Goal: Task Accomplishment & Management: Use online tool/utility

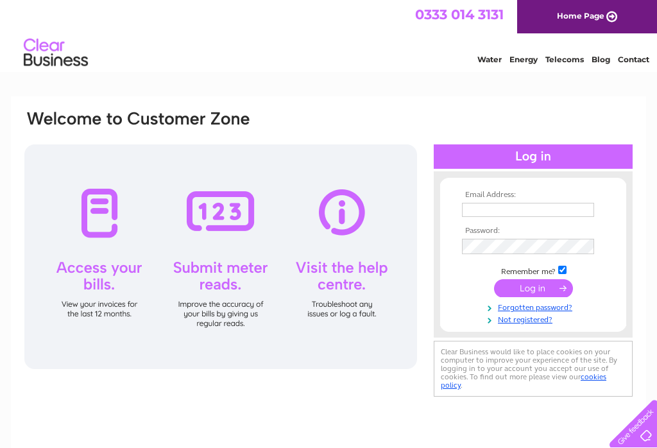
click at [482, 207] on input "text" at bounding box center [528, 210] width 132 height 14
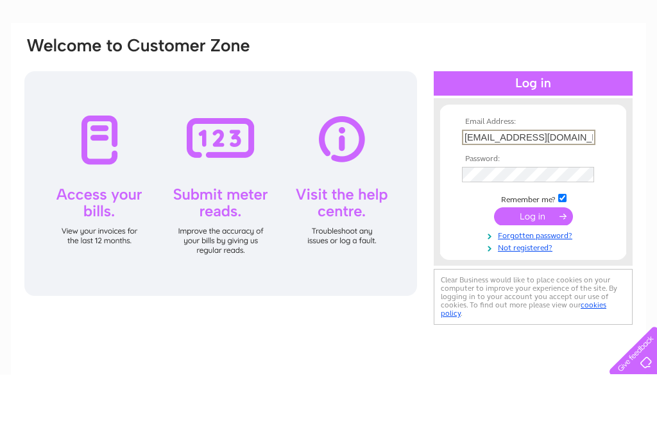
type input "carpetdundee@gmail.com"
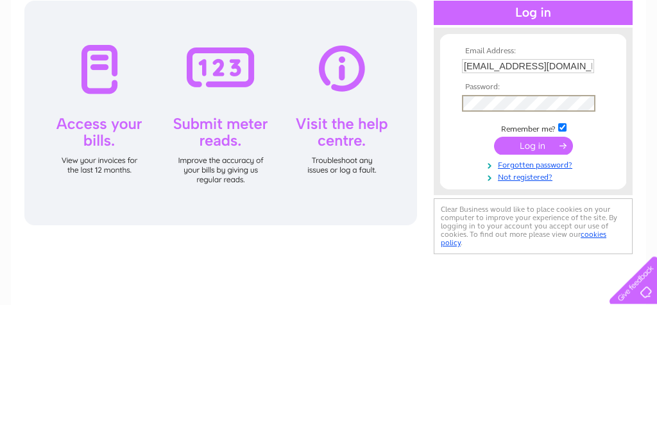
click at [533, 281] on input "submit" at bounding box center [533, 290] width 79 height 18
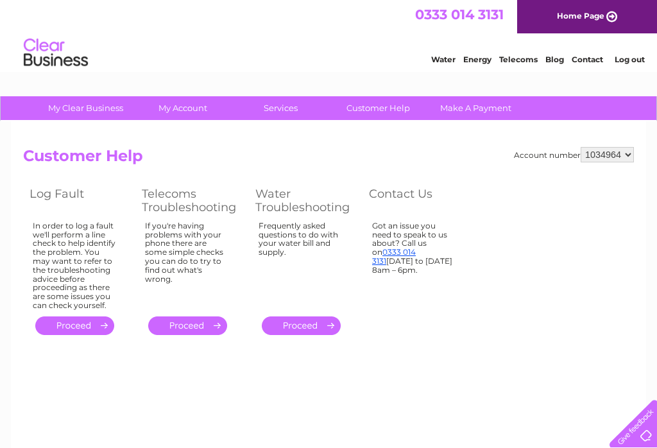
click at [196, 75] on html "0333 014 3131 Home Page Water Energy Telecoms Blog Contact Log out" at bounding box center [328, 37] width 657 height 75
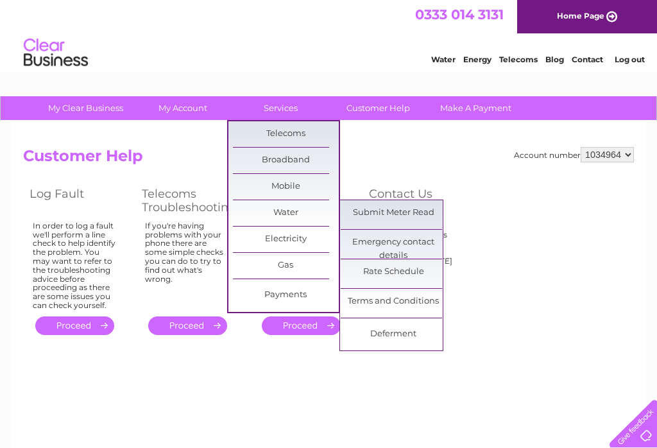
click at [413, 211] on link "Submit Meter Read" at bounding box center [394, 213] width 106 height 26
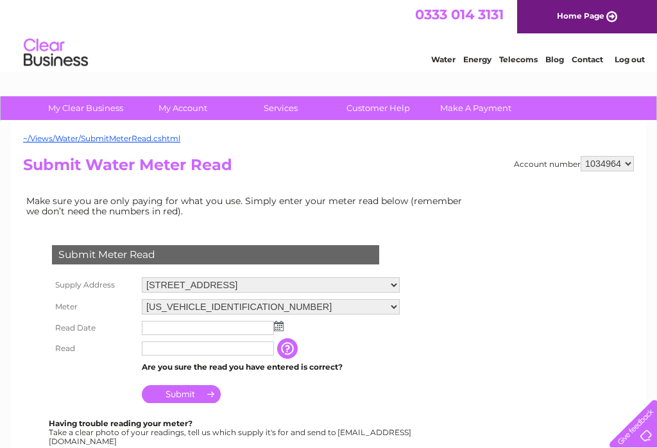
click at [228, 327] on input "text" at bounding box center [208, 328] width 132 height 14
click at [283, 328] on img at bounding box center [280, 327] width 10 height 10
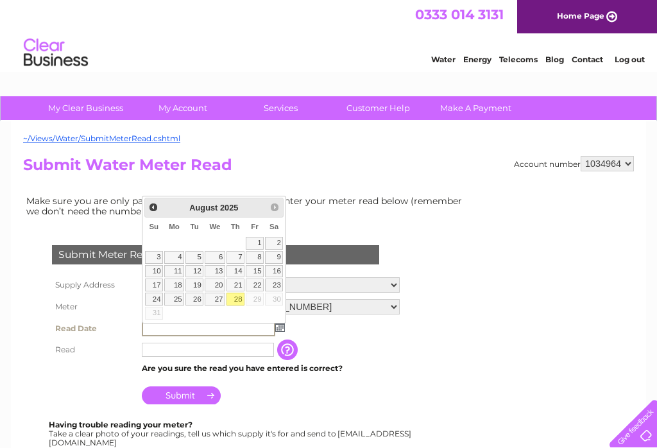
click at [236, 297] on link "28" at bounding box center [236, 299] width 18 height 13
type input "2025/08/28"
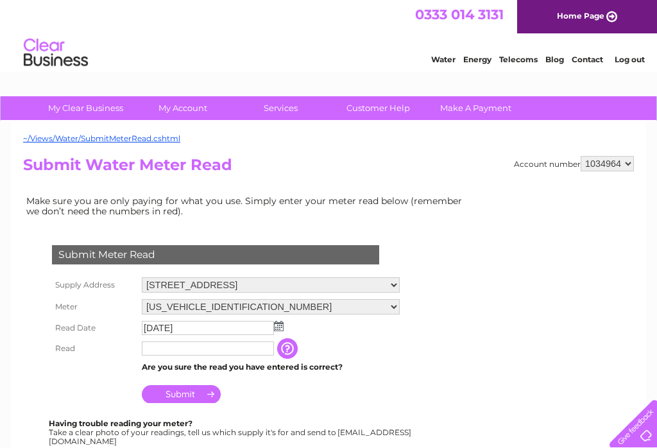
click at [261, 355] on input "text" at bounding box center [208, 349] width 132 height 14
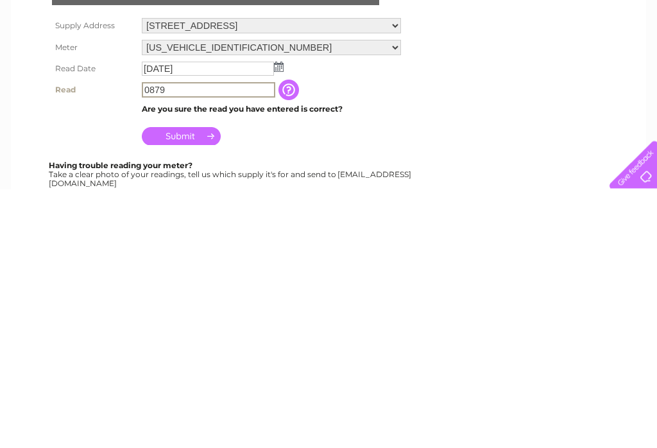
type input "0879"
click at [191, 386] on input "Submit" at bounding box center [181, 395] width 79 height 18
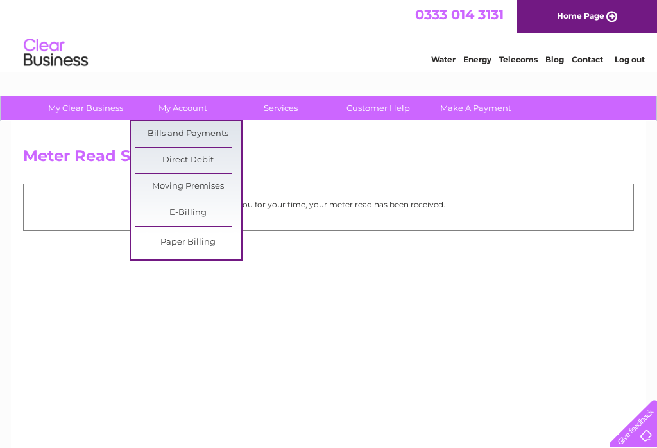
click at [216, 131] on link "Bills and Payments" at bounding box center [188, 134] width 106 height 26
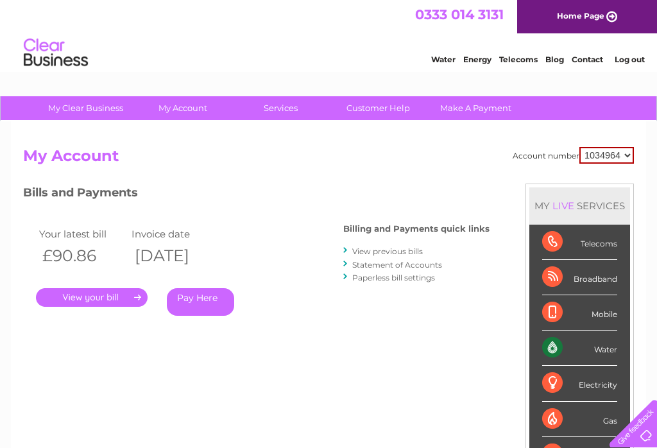
click at [111, 288] on link "." at bounding box center [92, 297] width 112 height 19
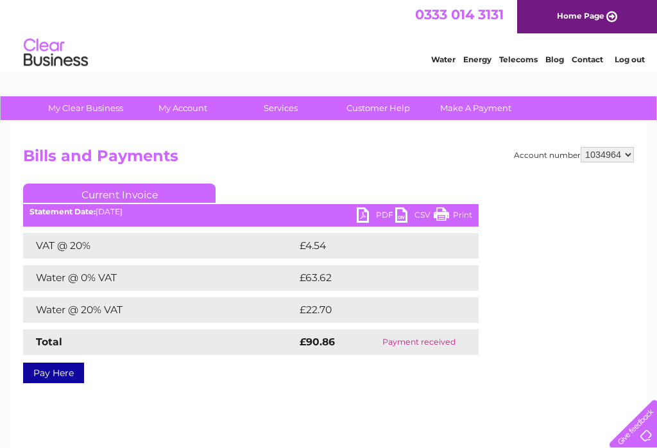
click at [367, 218] on link "PDF" at bounding box center [376, 216] width 39 height 19
